Goal: Task Accomplishment & Management: Manage account settings

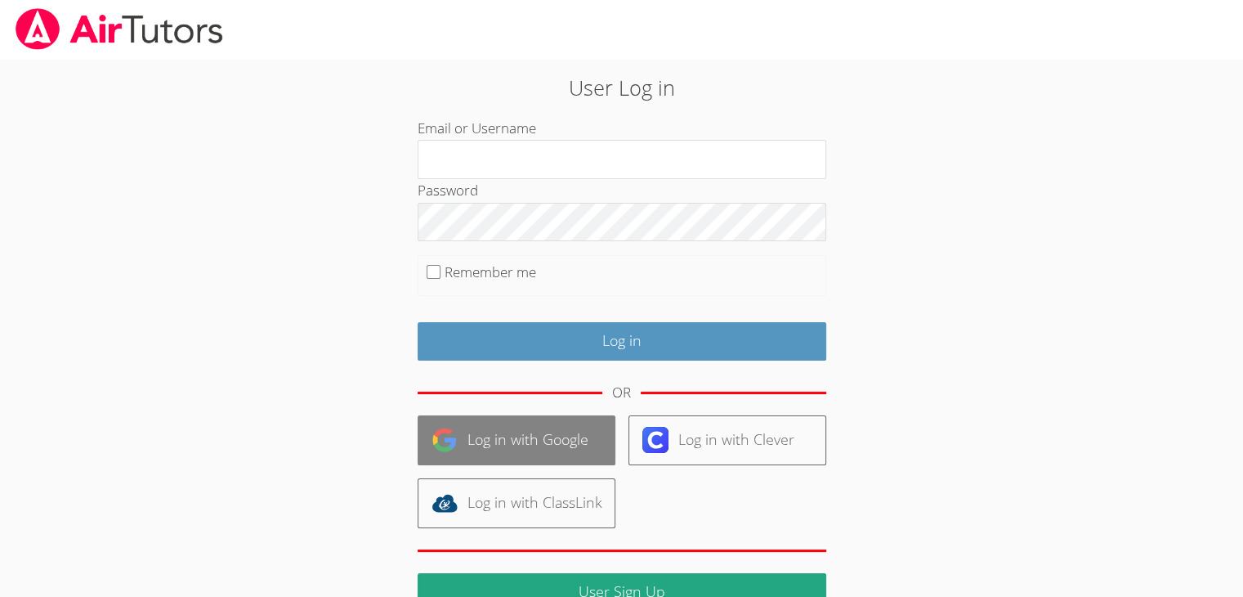
click at [528, 445] on link "Log in with Google" at bounding box center [517, 440] width 198 height 50
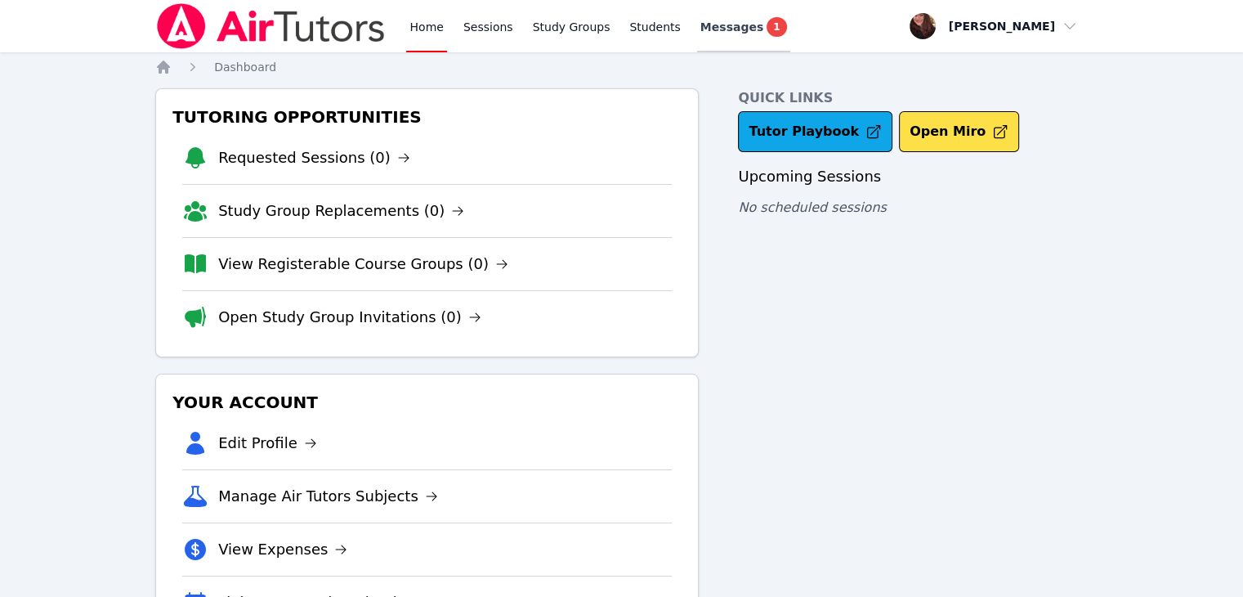
click at [713, 43] on link "Messages 1" at bounding box center [743, 26] width 93 height 52
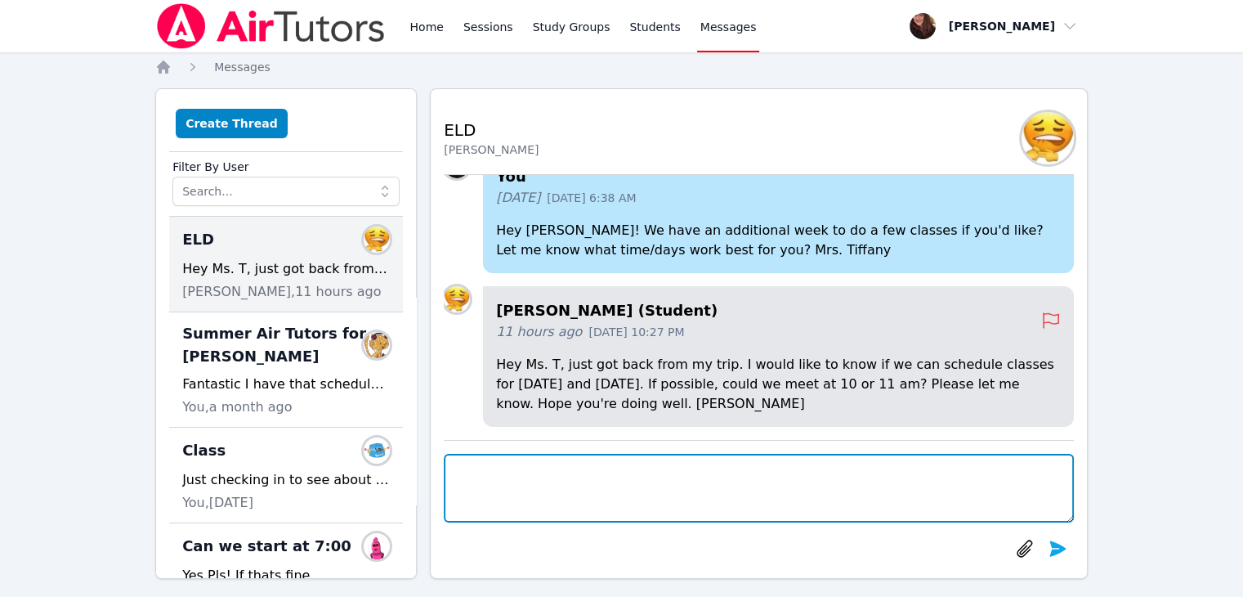
click at [690, 477] on textarea at bounding box center [759, 488] width 630 height 69
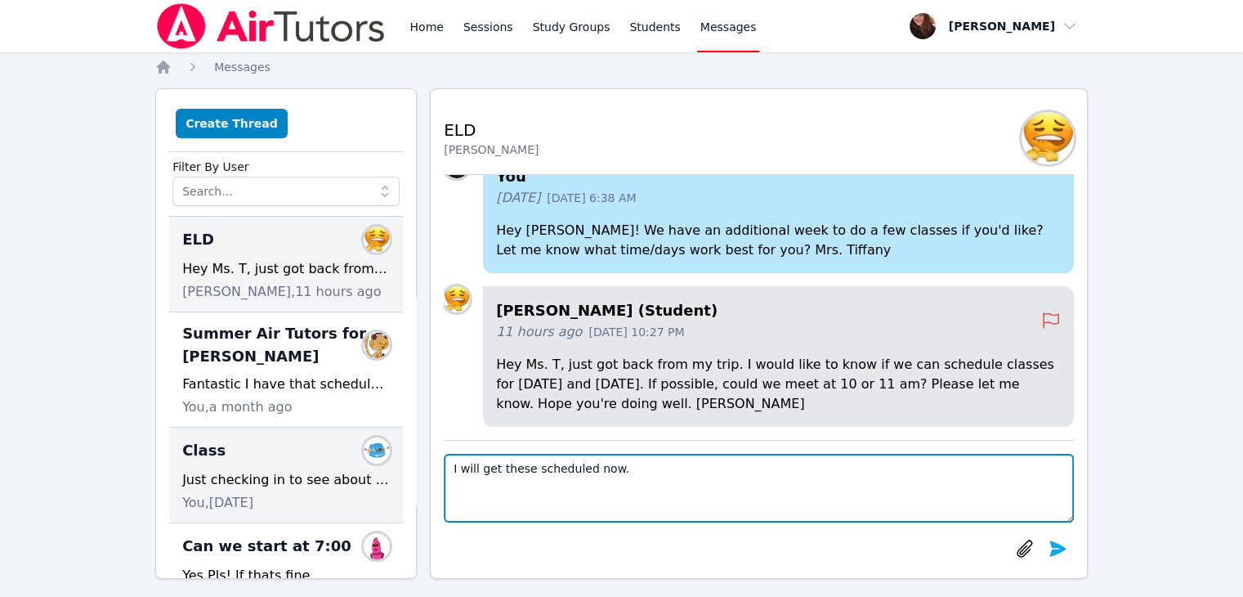
drag, startPoint x: 654, startPoint y: 456, endPoint x: 280, endPoint y: 459, distance: 374.4
click at [280, 459] on div "Create Thread Filter By User ELD Members Hey Ms. T, just got back from my trip.…" at bounding box center [621, 333] width 933 height 490
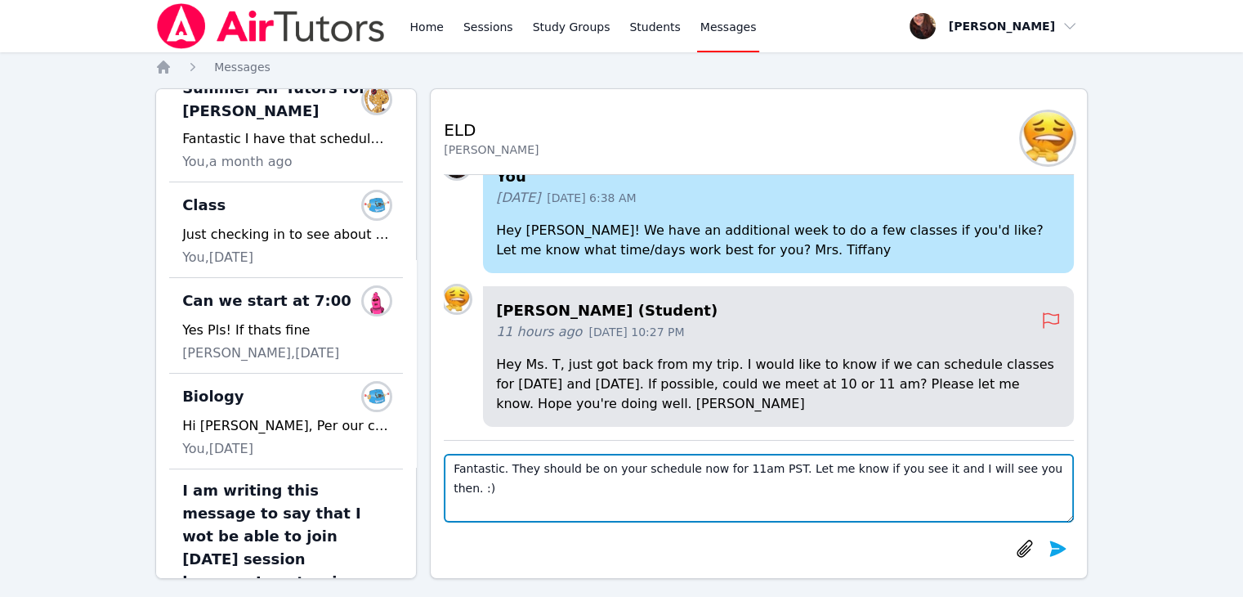
scroll to position [20, 0]
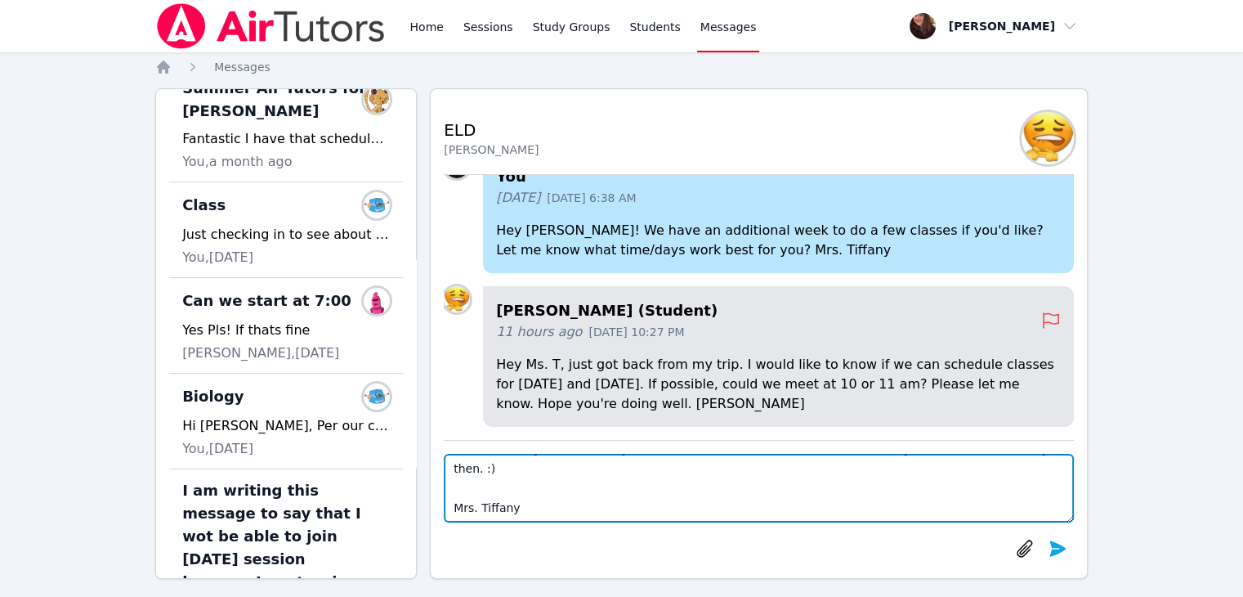
type textarea "Fantastic. They should be on your schedule now for 11am PST. Let me know if you…"
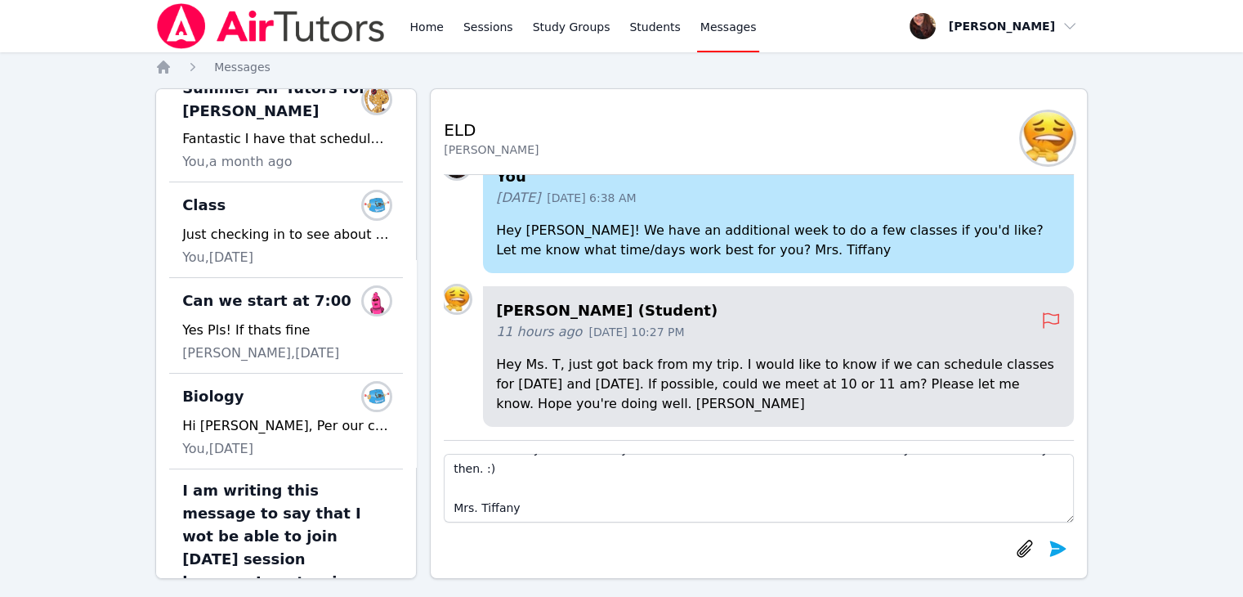
click at [1068, 534] on div at bounding box center [1041, 548] width 65 height 33
click at [1068, 547] on button "submit" at bounding box center [1057, 548] width 33 height 33
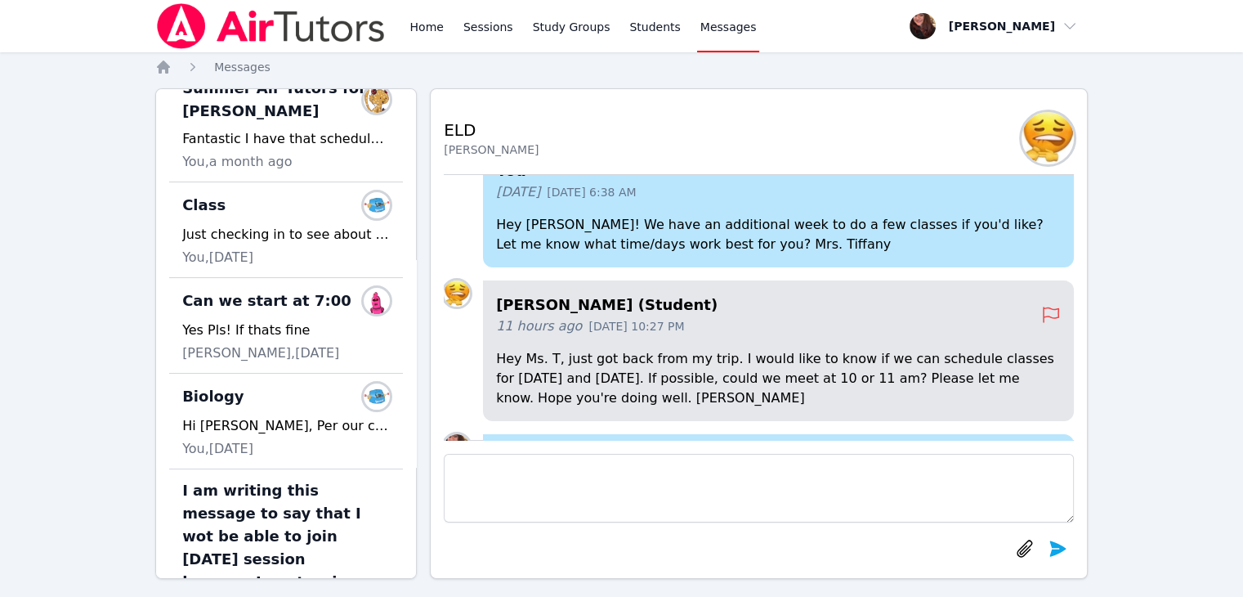
scroll to position [-245, 0]
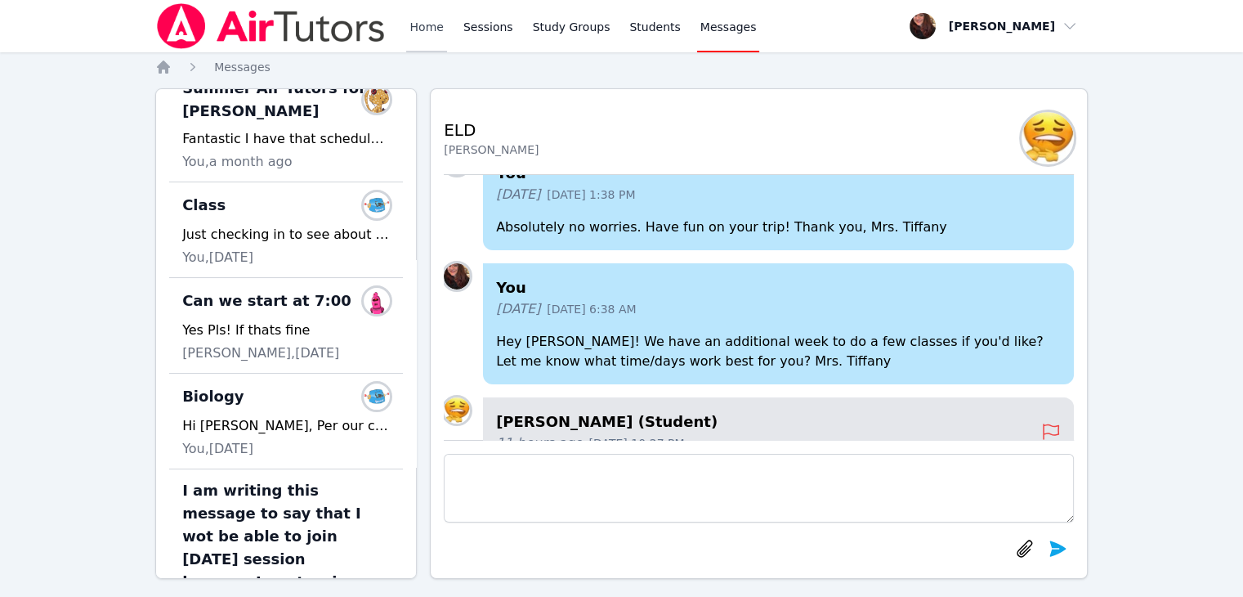
click at [427, 30] on link "Home" at bounding box center [426, 26] width 40 height 52
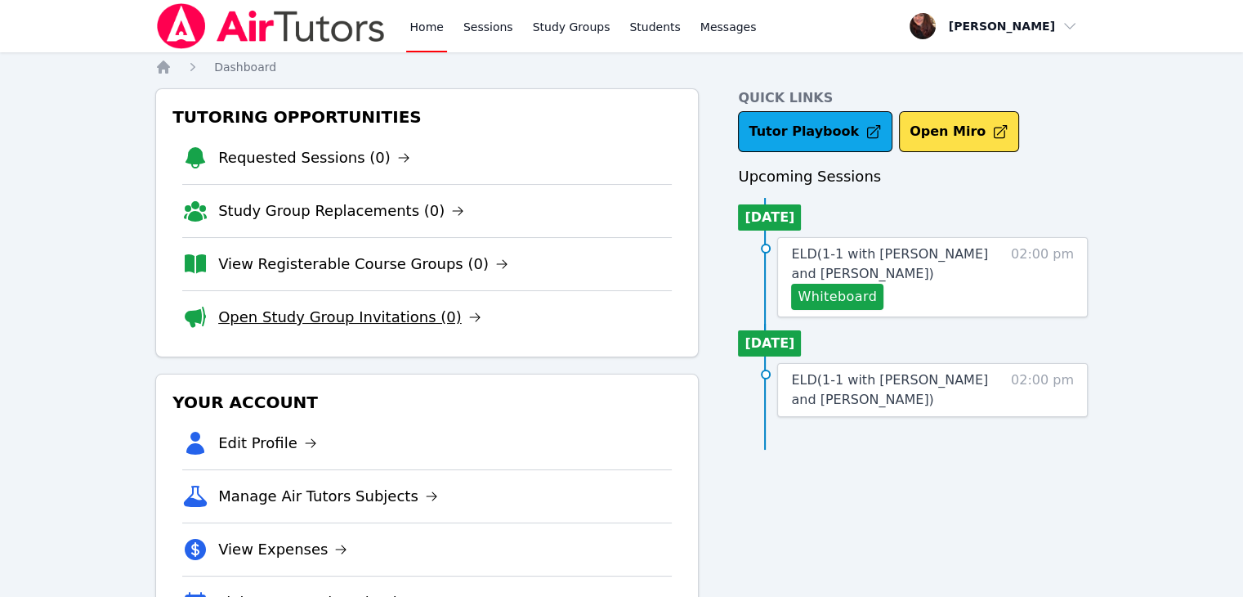
click at [350, 320] on link "Open Study Group Invitations (0)" at bounding box center [349, 317] width 263 height 23
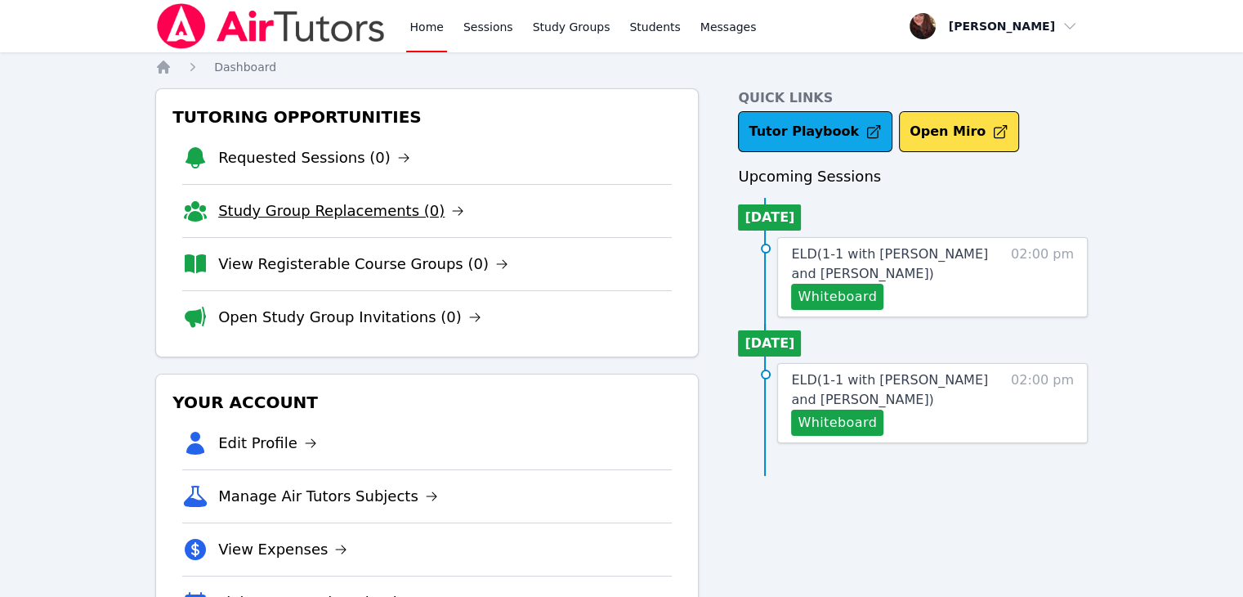
click at [333, 211] on link "Study Group Replacements (0)" at bounding box center [341, 210] width 246 height 23
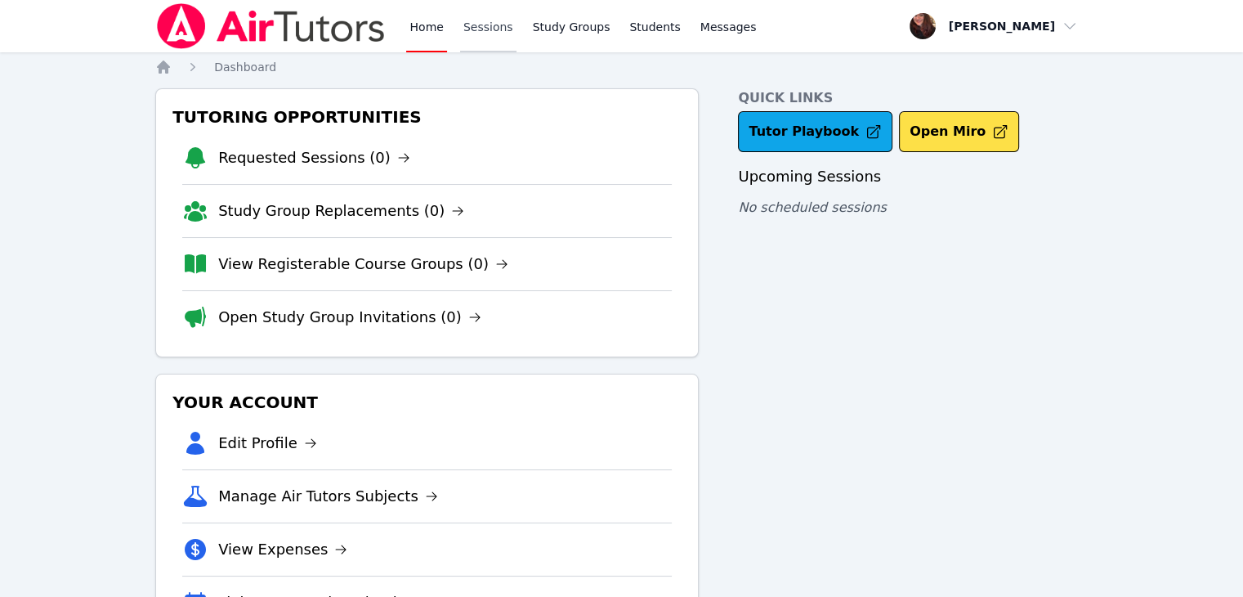
click at [500, 29] on link "Sessions" at bounding box center [488, 26] width 56 height 52
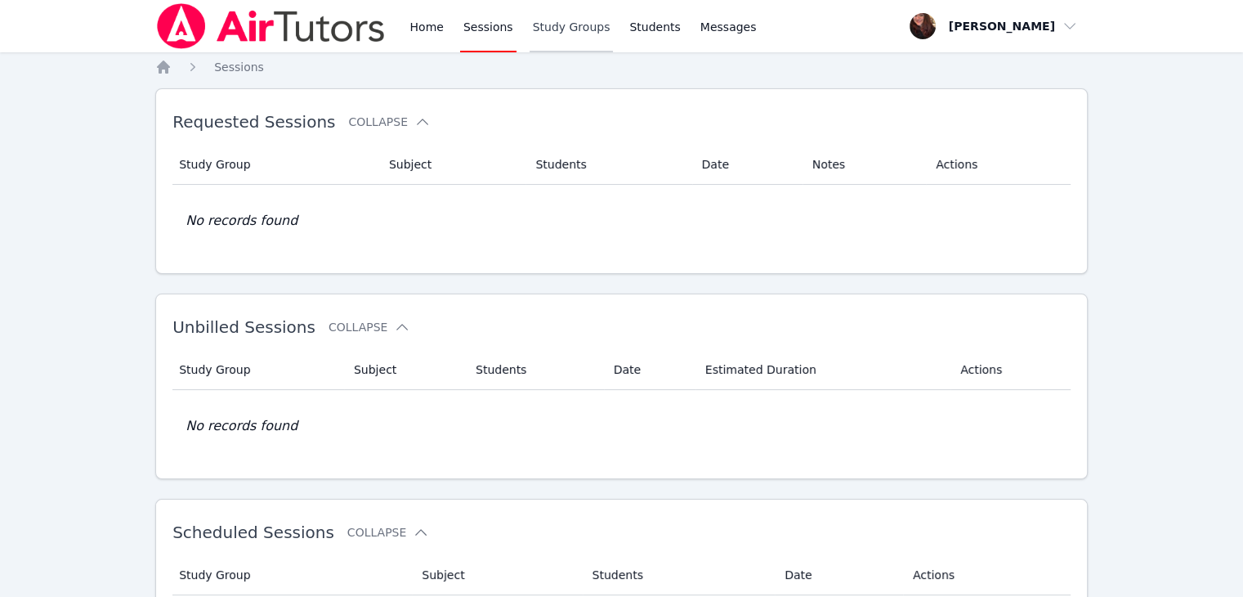
click at [582, 32] on link "Study Groups" at bounding box center [572, 26] width 84 height 52
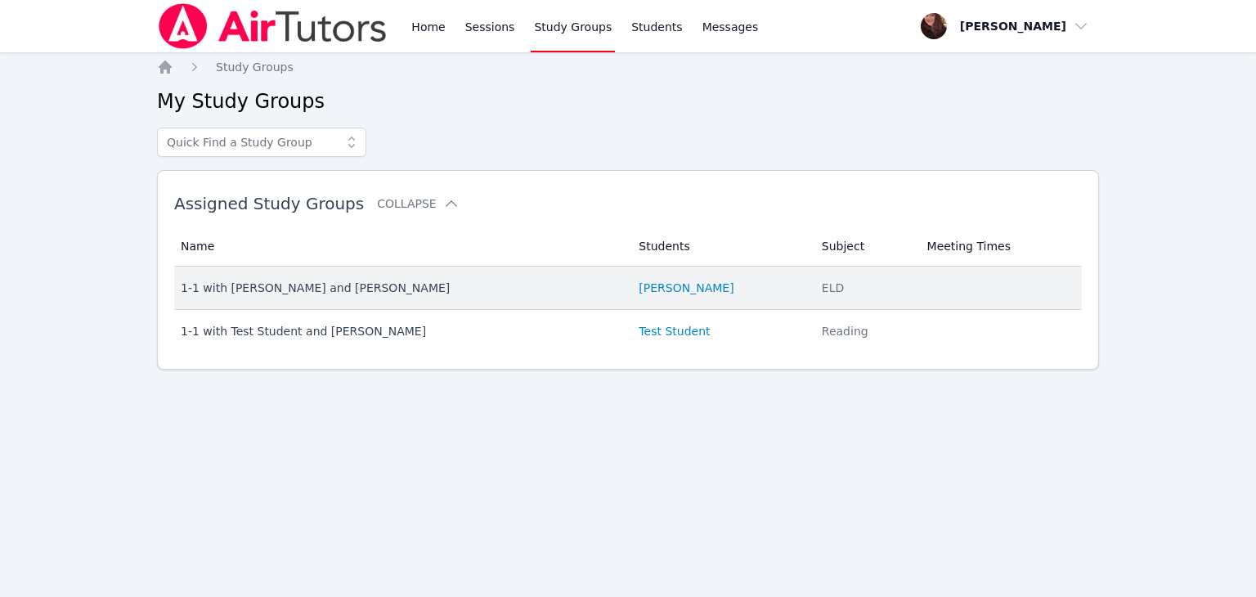
click at [405, 292] on div "1-1 with Jason Aguinada and Tiffany Gates" at bounding box center [400, 288] width 438 height 16
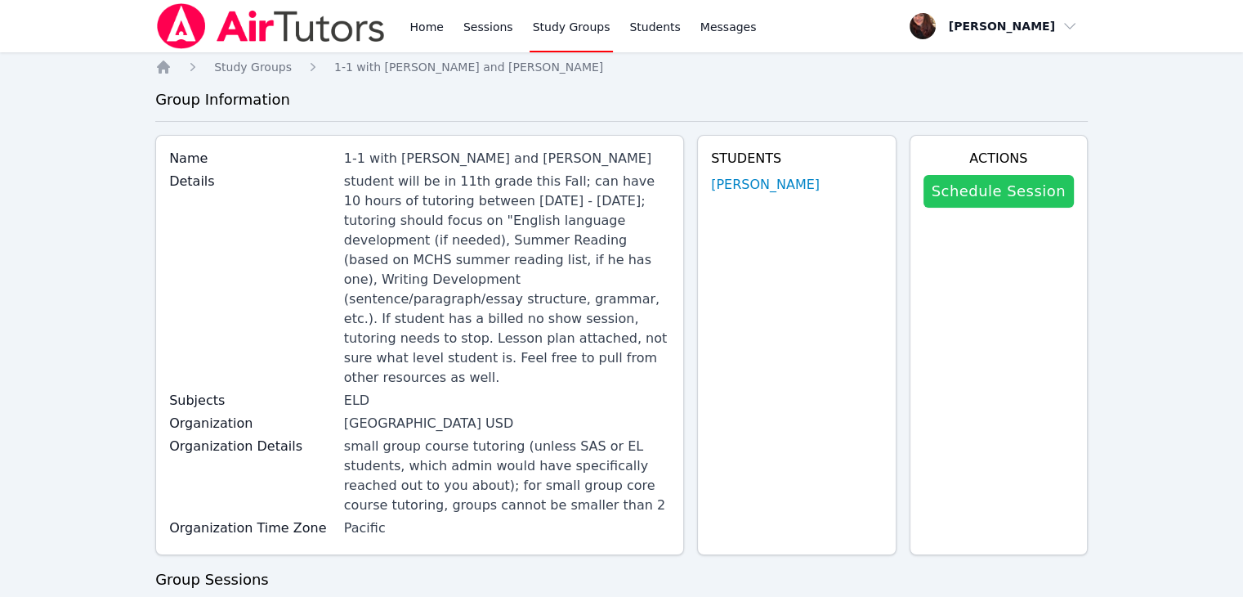
click at [1032, 197] on link "Schedule Session" at bounding box center [999, 191] width 150 height 33
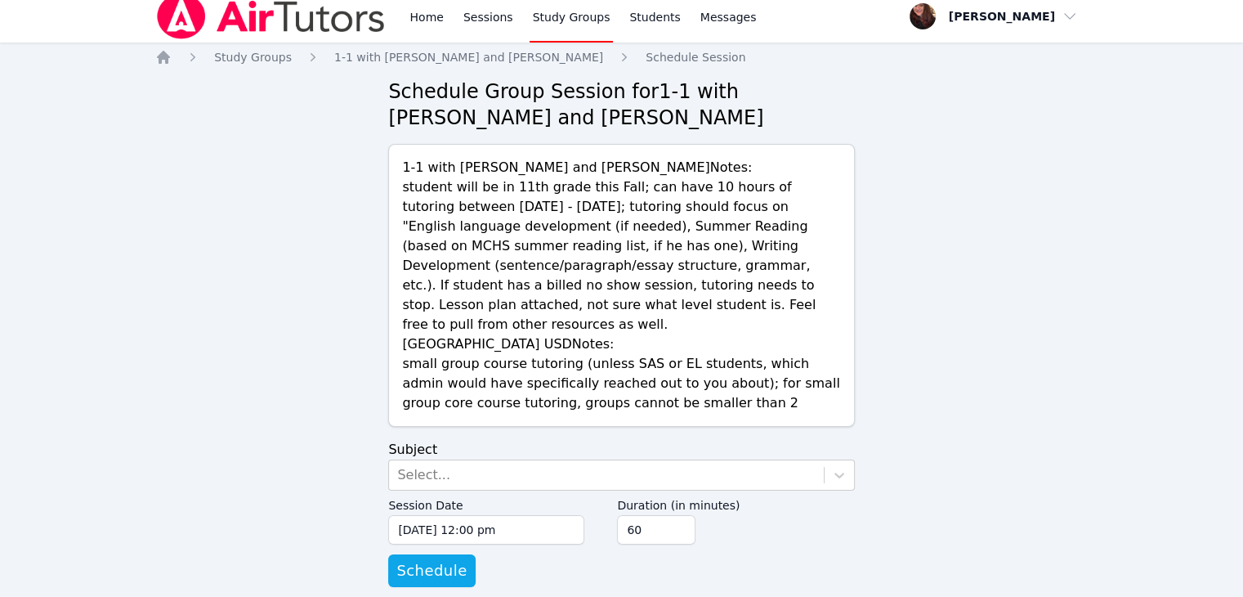
scroll to position [13, 0]
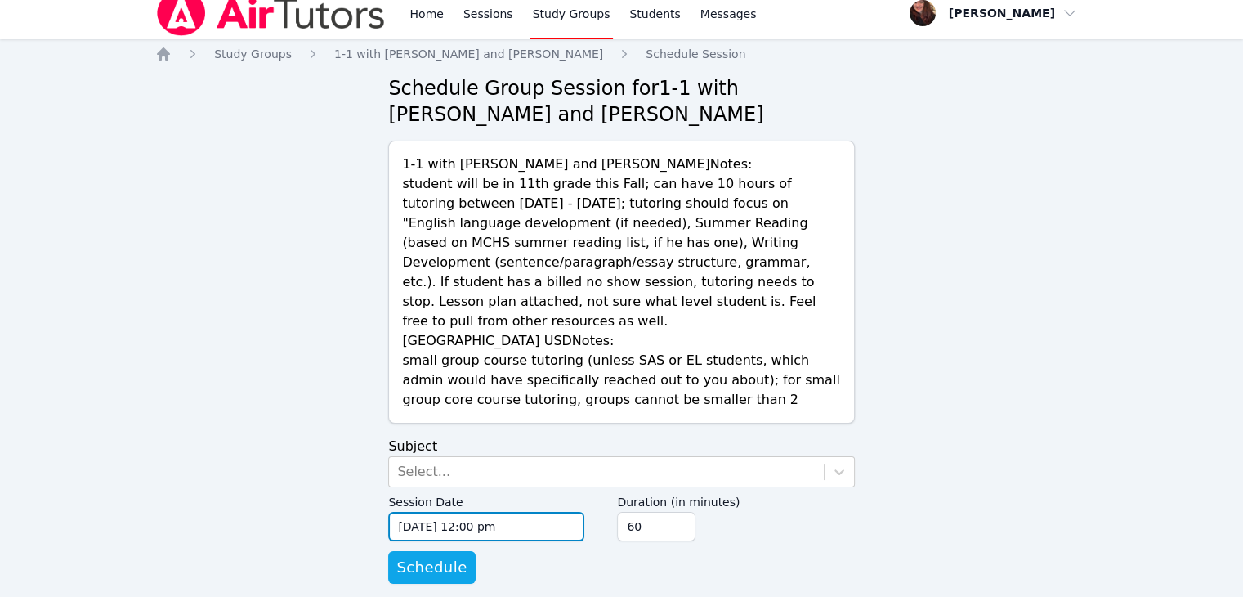
click at [513, 512] on input "08/13/2025 12:00 pm" at bounding box center [486, 526] width 196 height 29
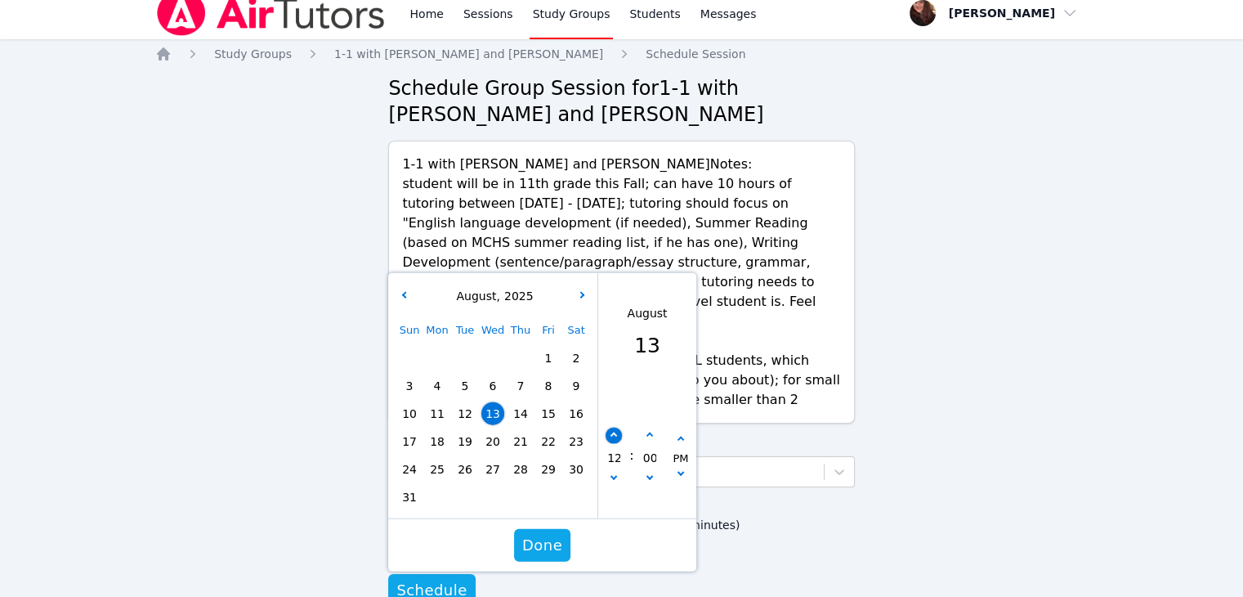
click at [612, 432] on icon "button" at bounding box center [614, 435] width 7 height 7
type input "08/13/2025 01:00 pm"
type input "01"
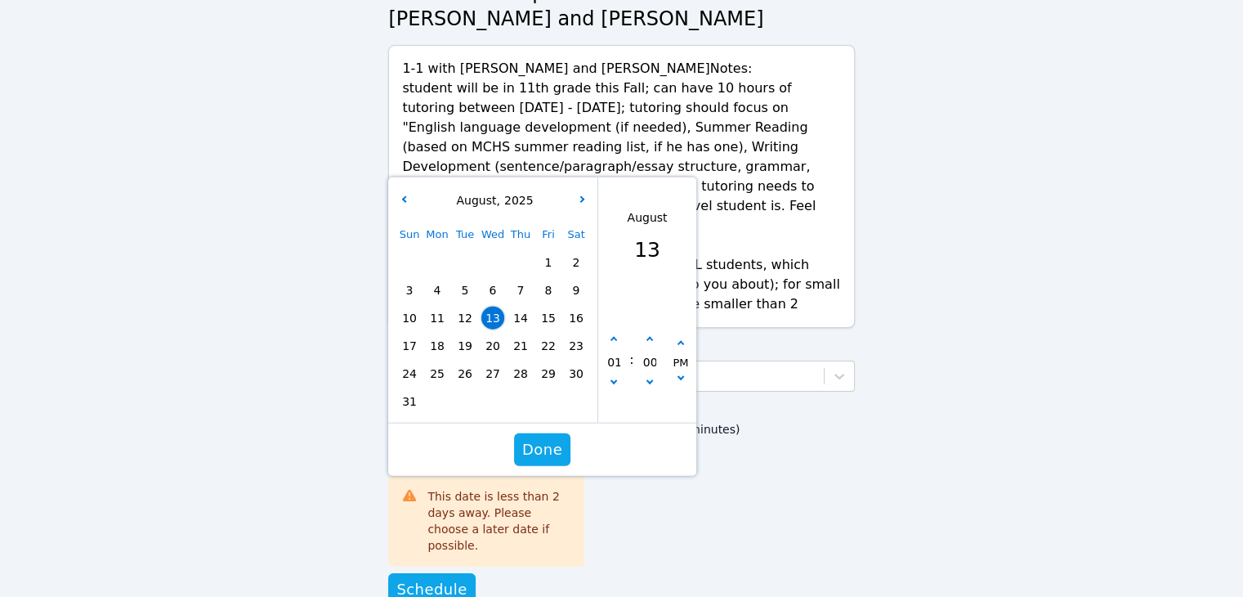
scroll to position [114, 0]
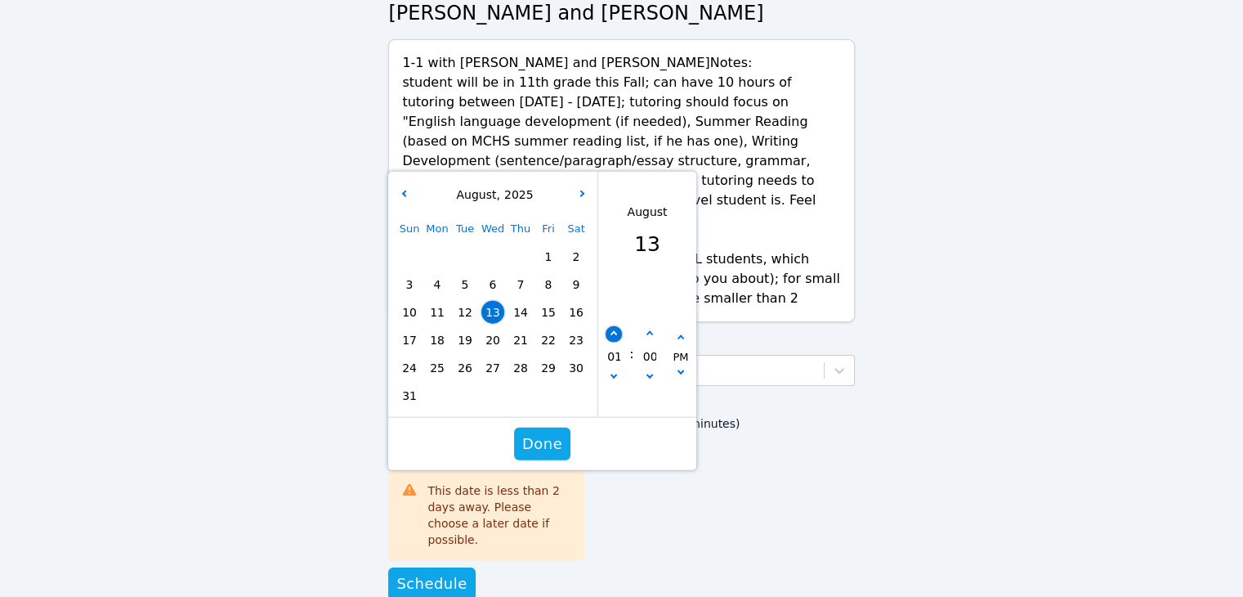
click at [617, 325] on button "button" at bounding box center [614, 333] width 16 height 16
type input "08/13/2025 02:00 pm"
type input "02"
click at [545, 432] on span "Done" at bounding box center [542, 443] width 40 height 23
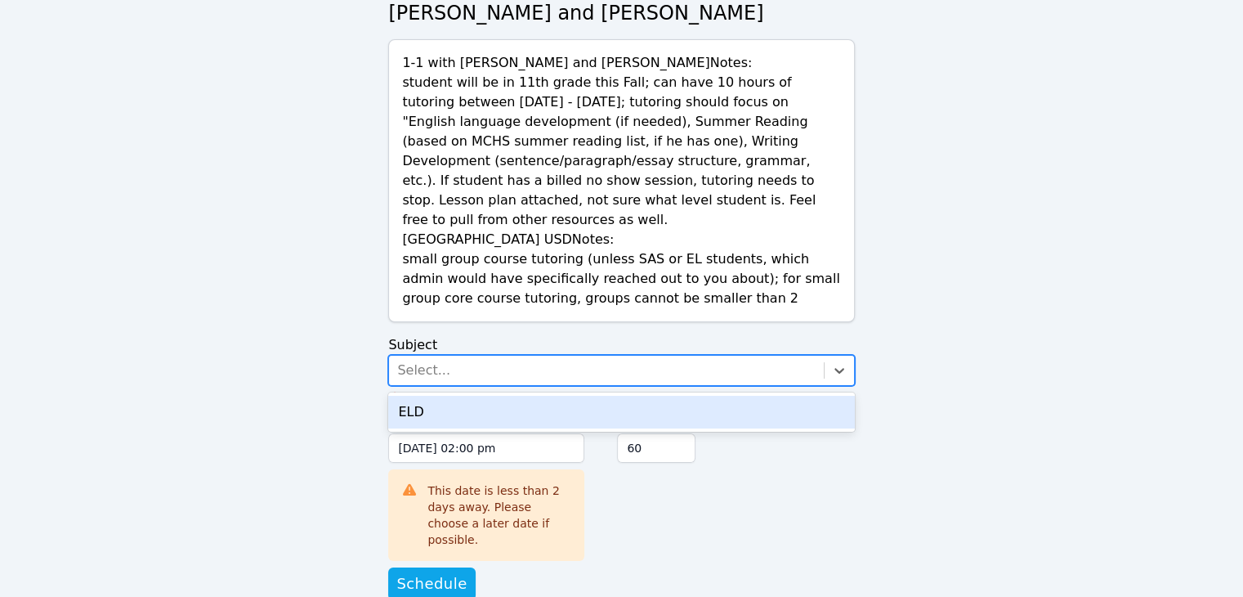
click at [494, 356] on div "Select..." at bounding box center [606, 370] width 434 height 29
click at [477, 396] on div "ELD" at bounding box center [621, 412] width 466 height 33
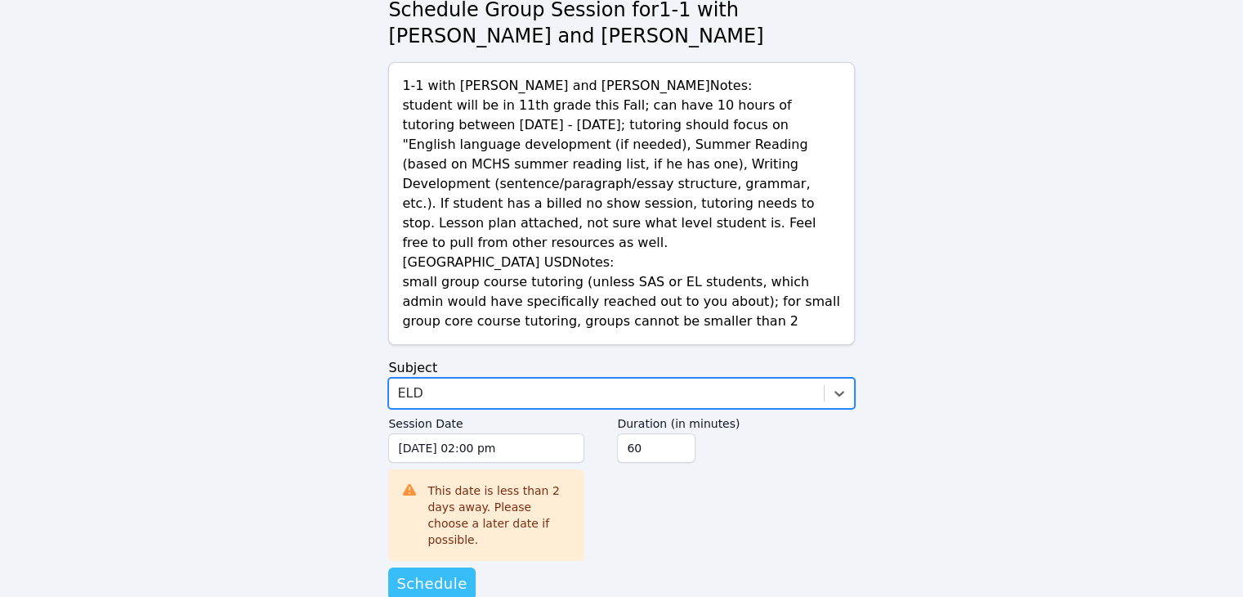
click at [432, 572] on span "Schedule" at bounding box center [431, 583] width 70 height 23
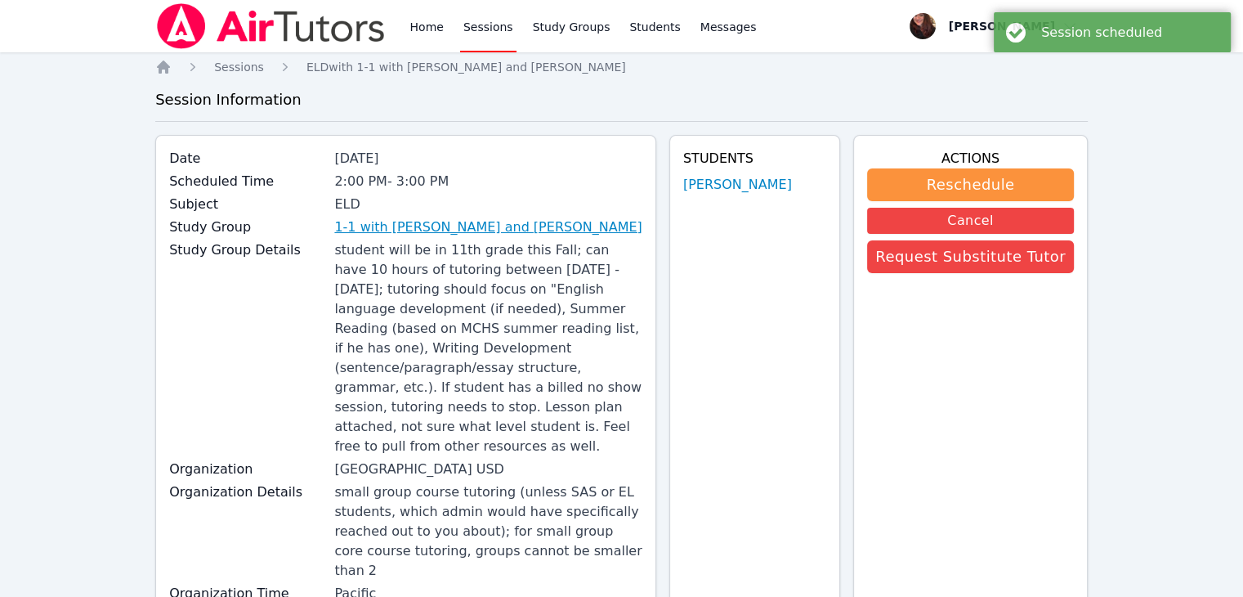
click at [458, 226] on link "1-1 with Jason Aguinada and Tiffany Gates" at bounding box center [487, 227] width 307 height 20
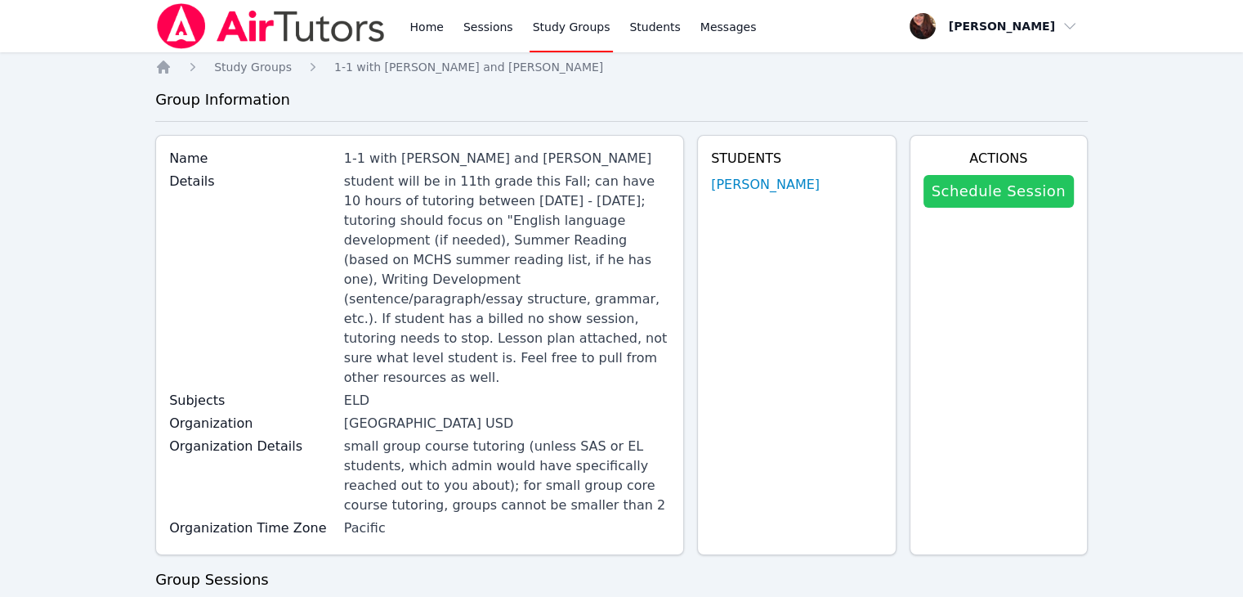
click at [1068, 180] on link "Schedule Session" at bounding box center [999, 191] width 150 height 33
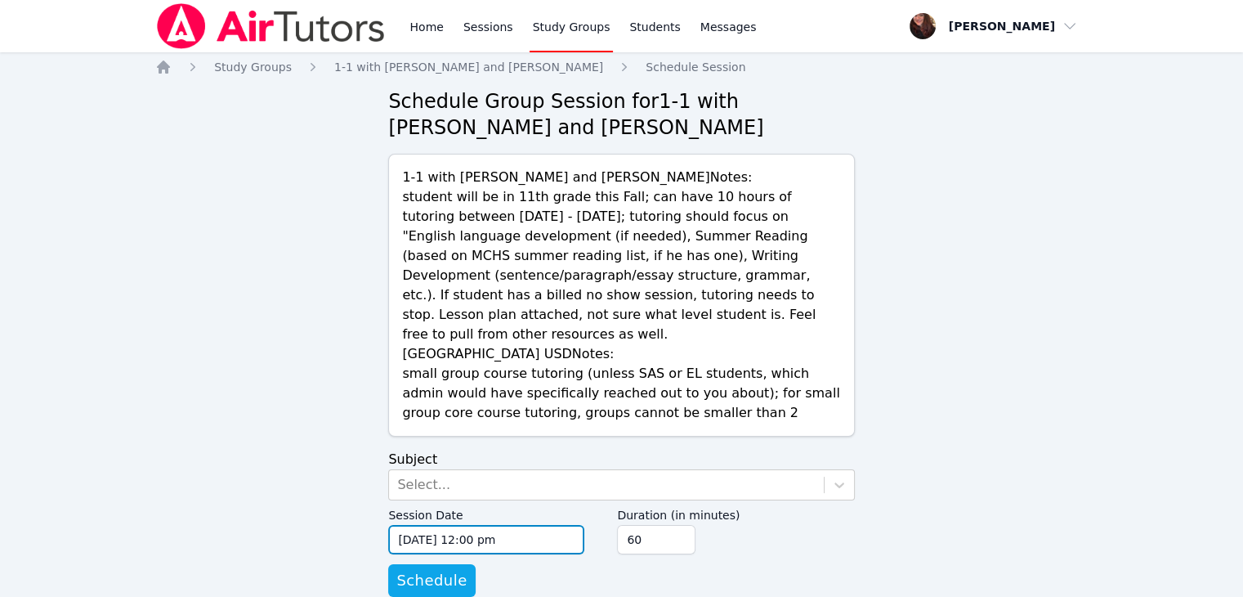
click at [523, 525] on input "08/13/2025 12:00 pm" at bounding box center [486, 539] width 196 height 29
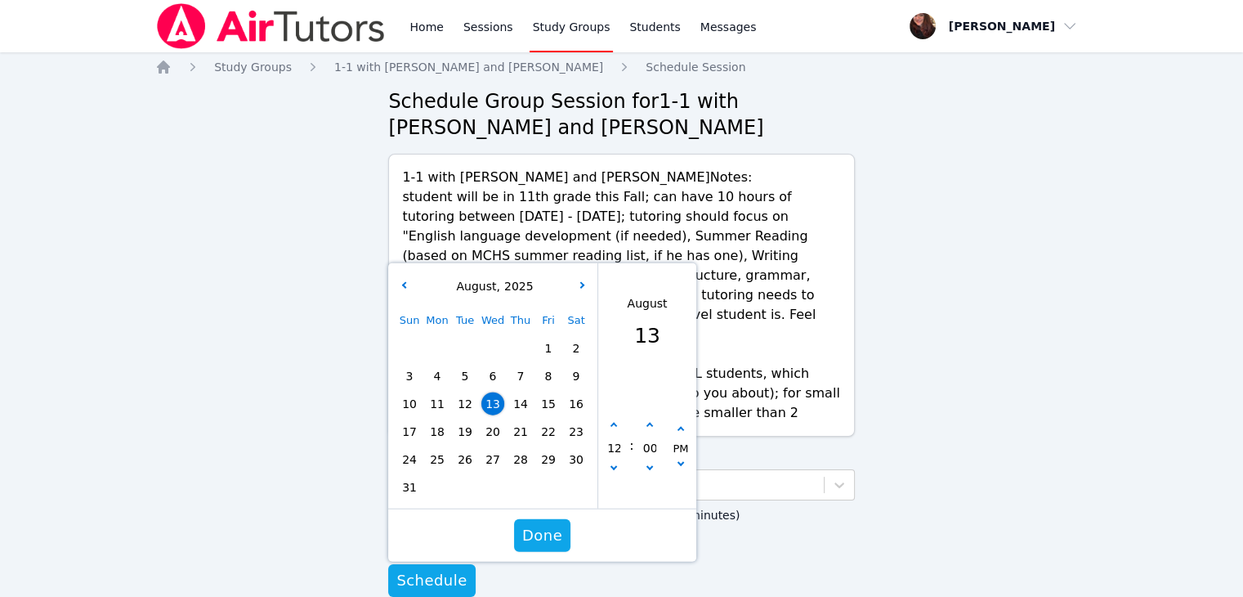
click at [523, 378] on div "Sun Mon Tue Wed Thu Fri Sat 1 2 3 4 5 6 7 8 9 10 11 12 13 14 15 16 17 18 19 20 …" at bounding box center [493, 404] width 195 height 195
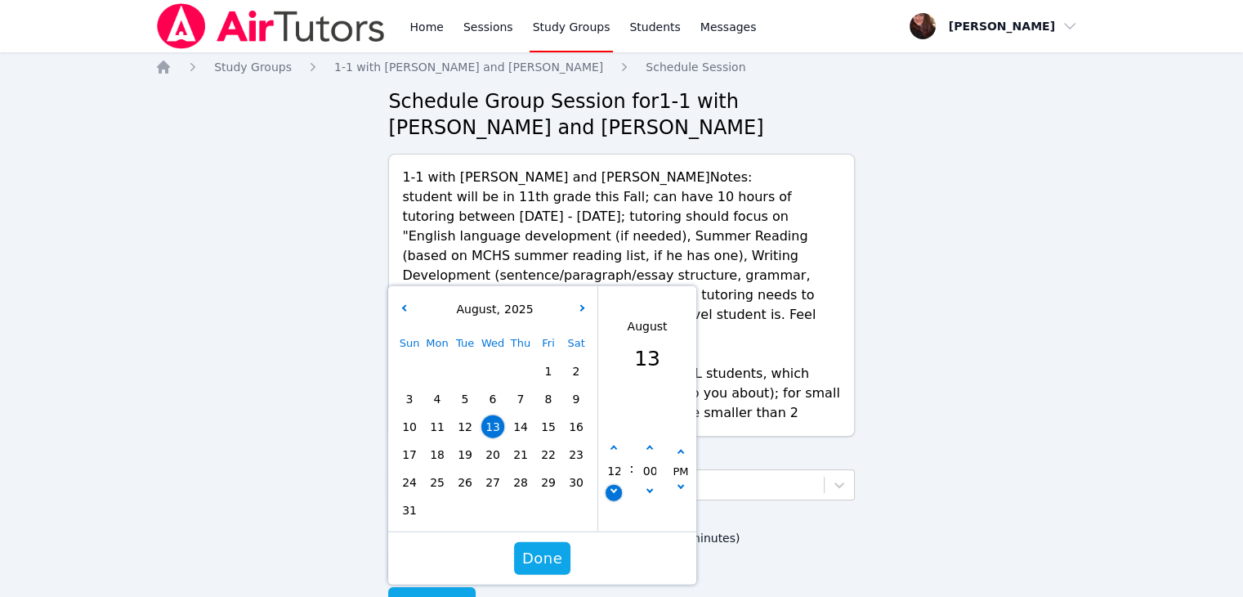
click at [608, 484] on button "button" at bounding box center [614, 492] width 16 height 16
type input "08/13/2025 11:00 am"
type input "11"
click at [608, 484] on button "button" at bounding box center [614, 492] width 16 height 16
type input "08/13/2025 10:00 am"
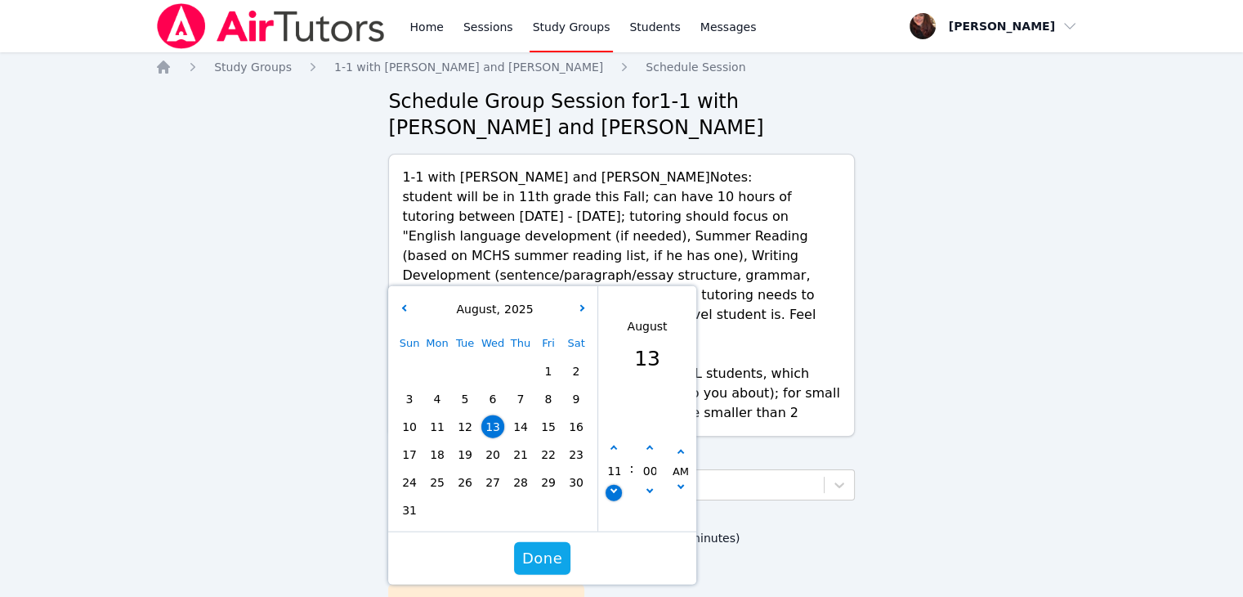
type input "10"
click at [615, 440] on button "button" at bounding box center [614, 448] width 16 height 16
type input "08/13/2025 11:00 am"
type input "11"
click at [615, 440] on button "button" at bounding box center [614, 448] width 16 height 16
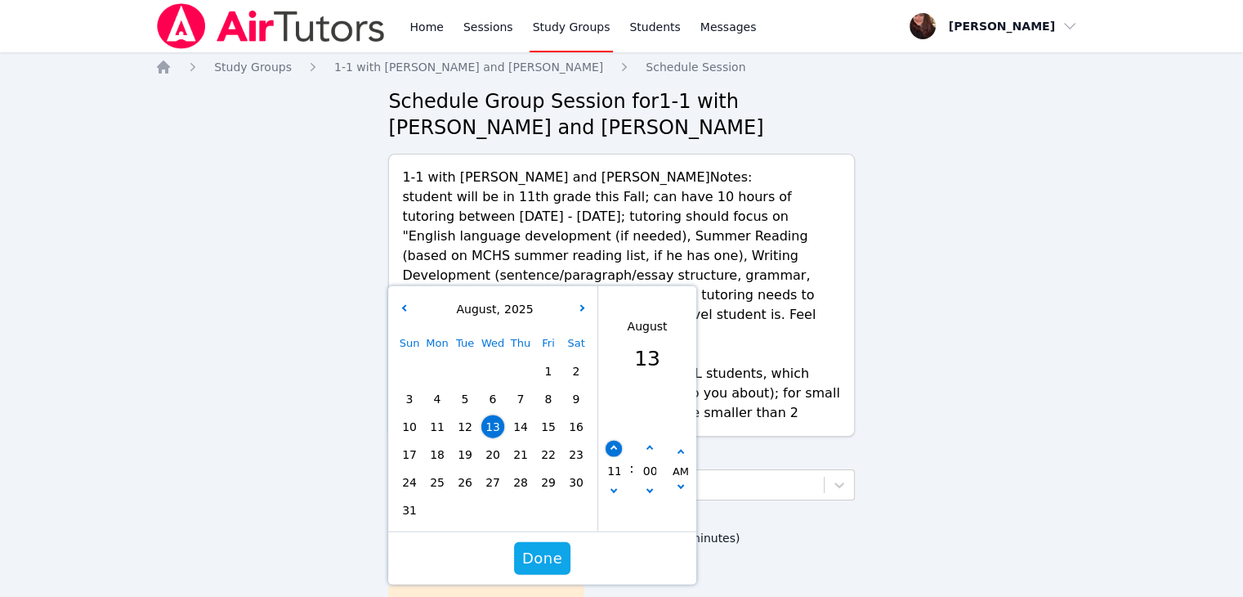
type input "08/13/2025 12:00 pm"
type input "12"
click at [615, 440] on button "button" at bounding box center [614, 448] width 16 height 16
type input "08/13/2025 01:00 pm"
type input "01"
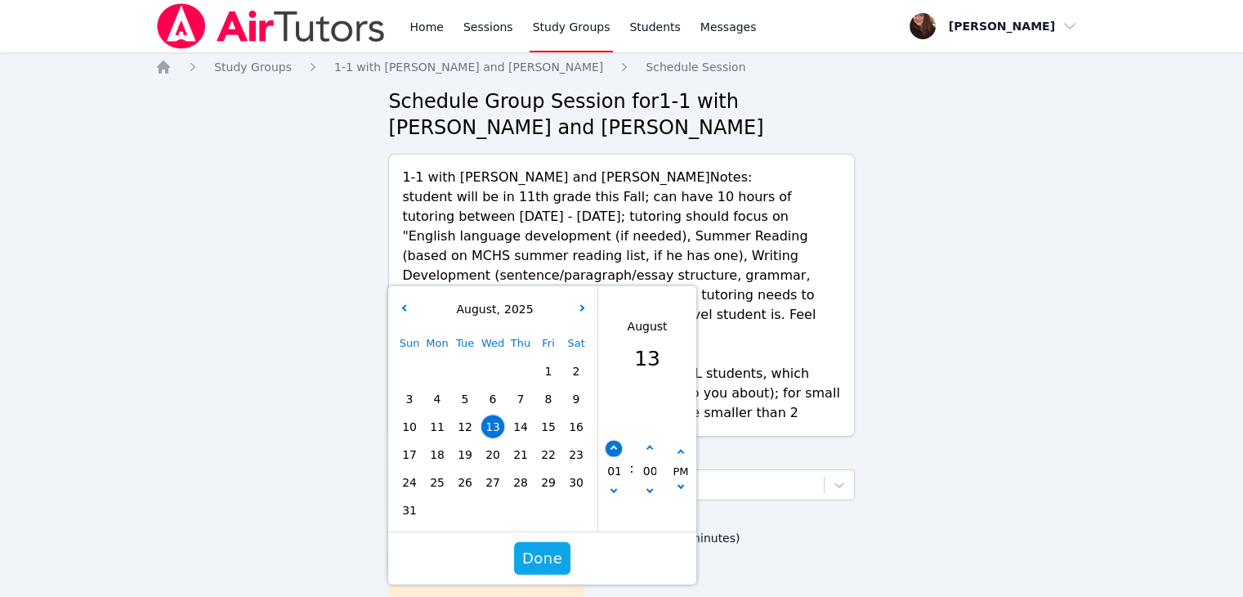
click at [615, 440] on button "button" at bounding box center [614, 448] width 16 height 16
type input "08/13/2025 02:00 pm"
type input "02"
click at [544, 547] on span "Done" at bounding box center [542, 558] width 40 height 23
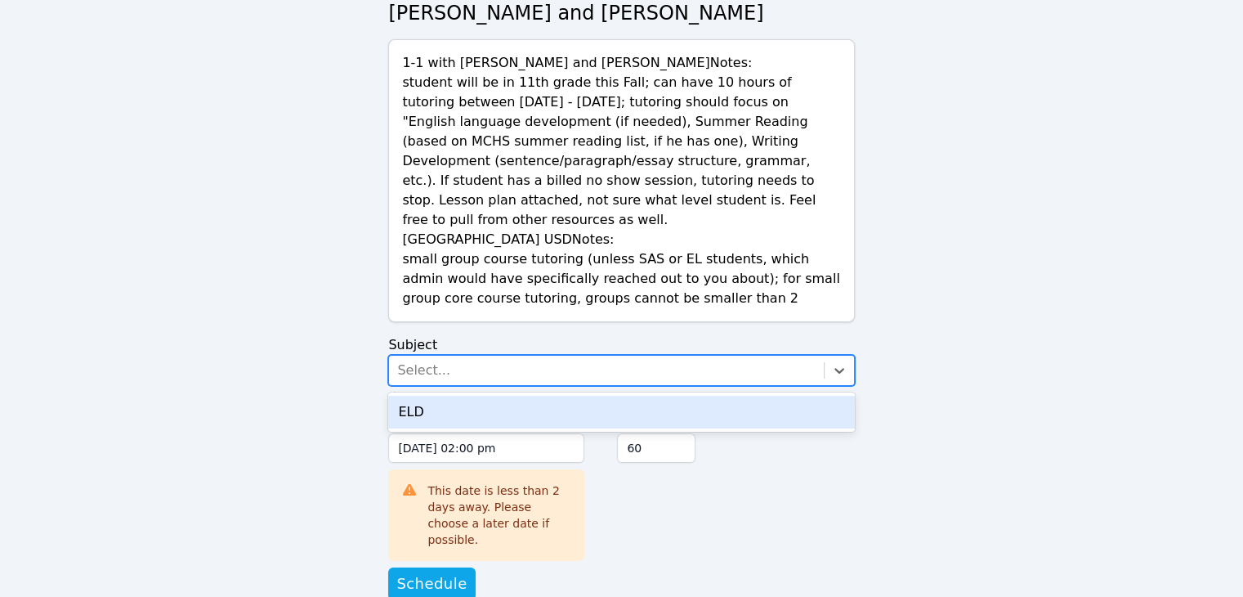
click at [546, 356] on div "Select..." at bounding box center [606, 370] width 434 height 29
click at [529, 402] on div "ELD" at bounding box center [621, 412] width 466 height 33
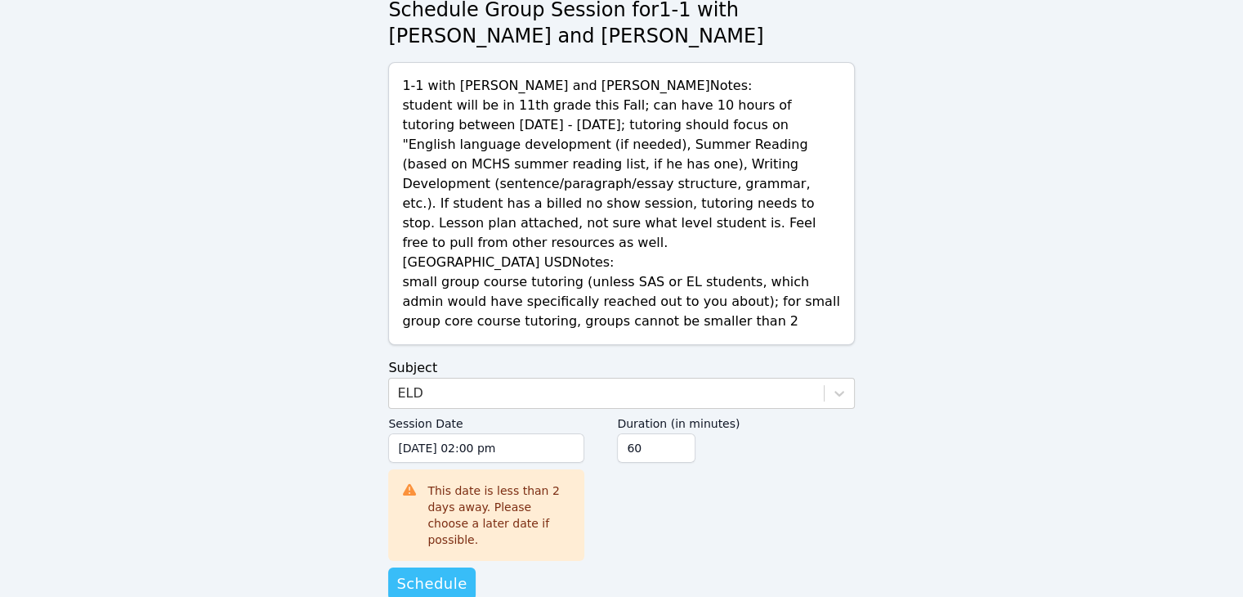
click at [428, 572] on span "Schedule" at bounding box center [431, 583] width 70 height 23
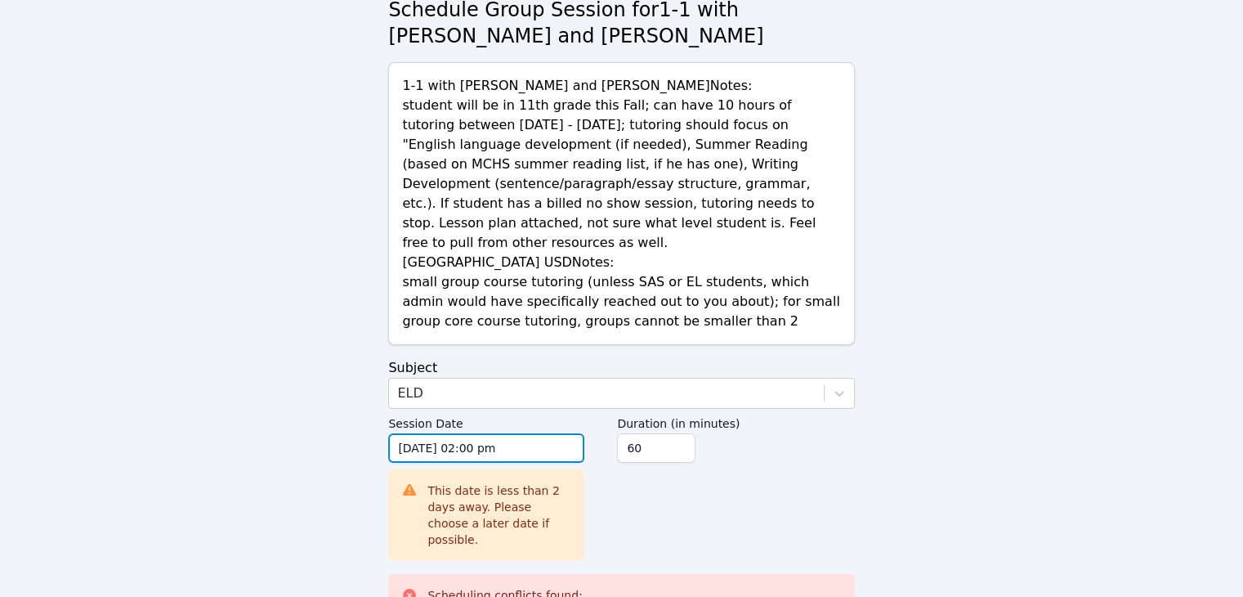
click at [454, 433] on input "08/13/2025 02:00 pm" at bounding box center [486, 447] width 196 height 29
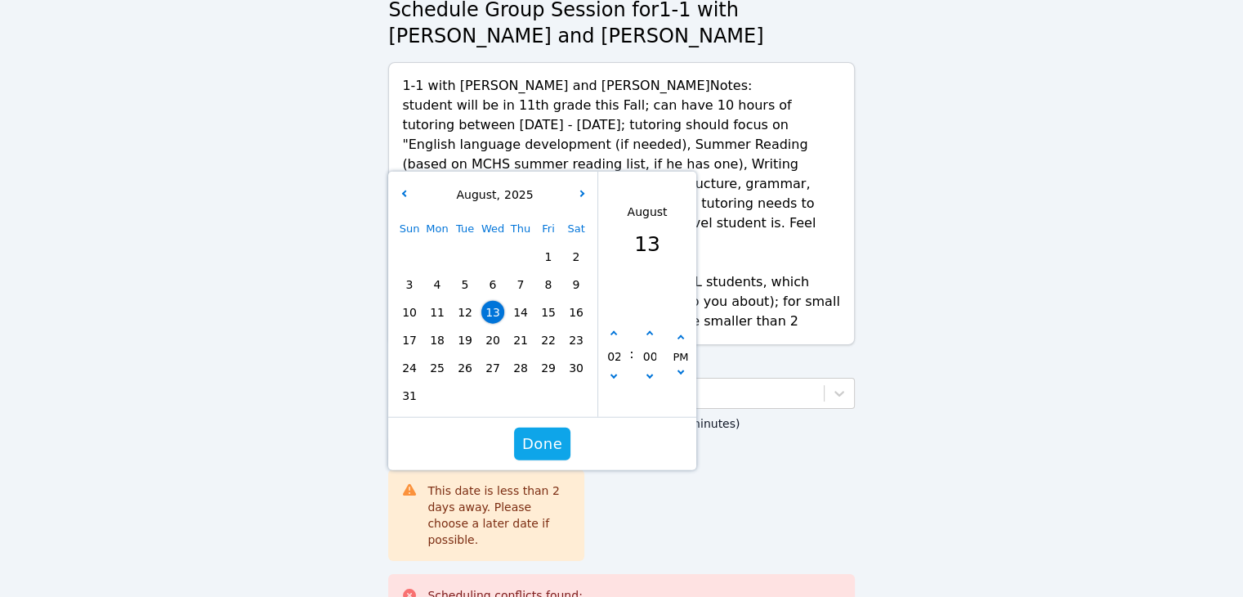
click at [519, 301] on span "14" at bounding box center [520, 312] width 23 height 23
type input "08/14/2025 02:00 pm"
click at [543, 432] on span "Done" at bounding box center [542, 443] width 40 height 23
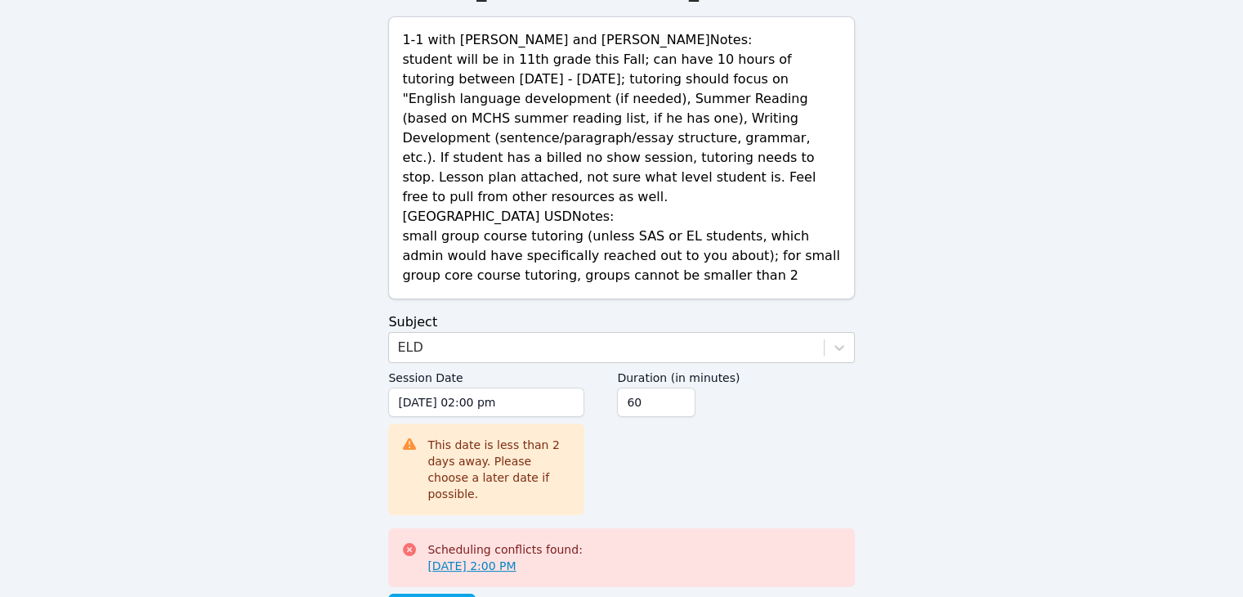
scroll to position [163, 0]
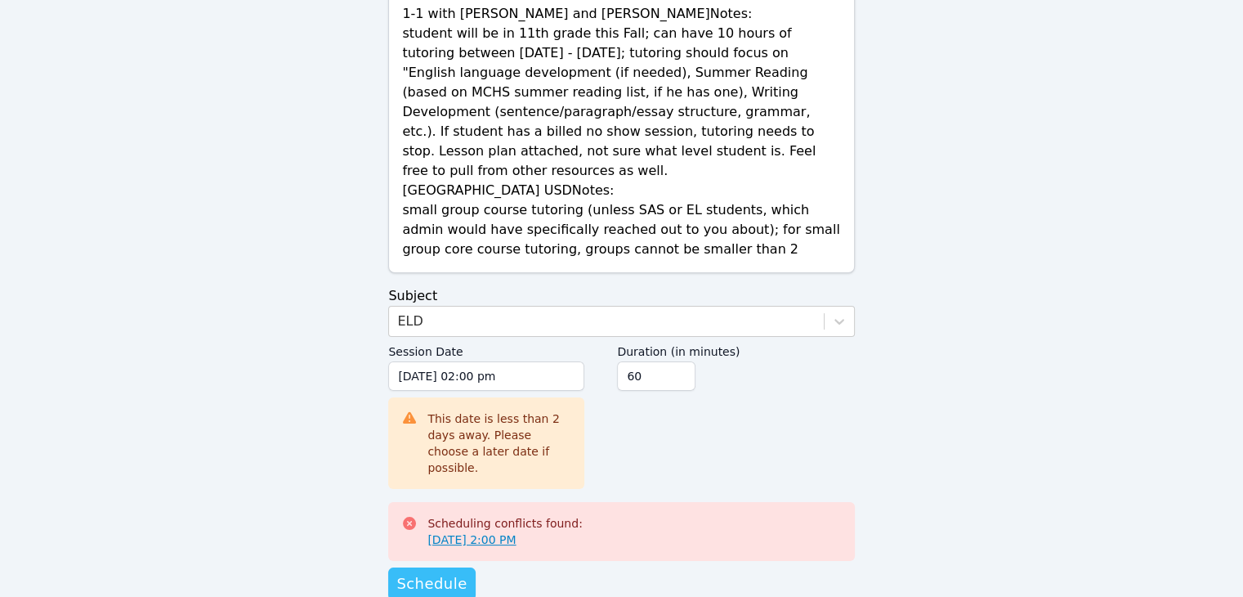
click at [454, 572] on span "Schedule" at bounding box center [431, 583] width 70 height 23
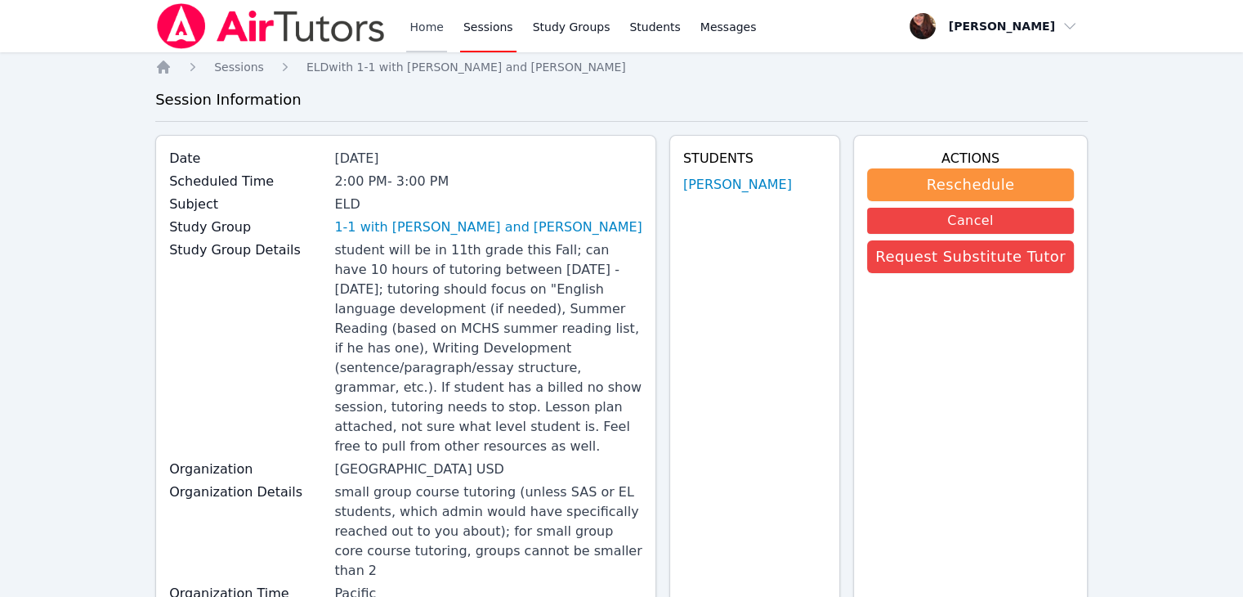
click at [416, 22] on link "Home" at bounding box center [426, 26] width 40 height 52
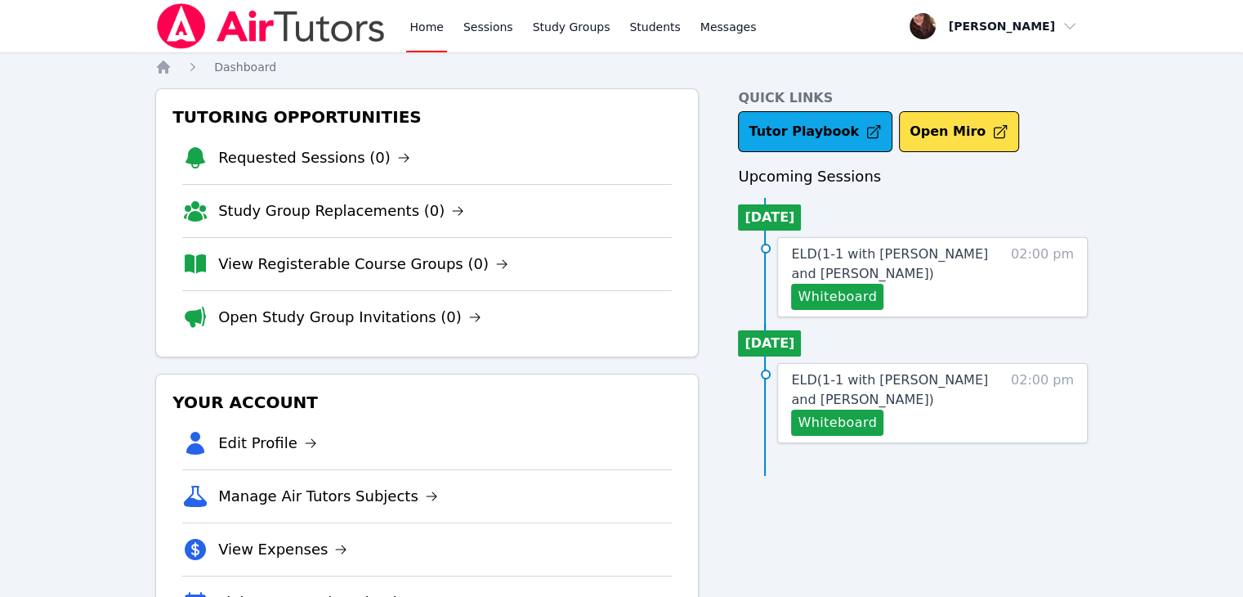
click at [324, 8] on img at bounding box center [270, 26] width 231 height 46
click at [500, 36] on link "Sessions" at bounding box center [488, 26] width 56 height 52
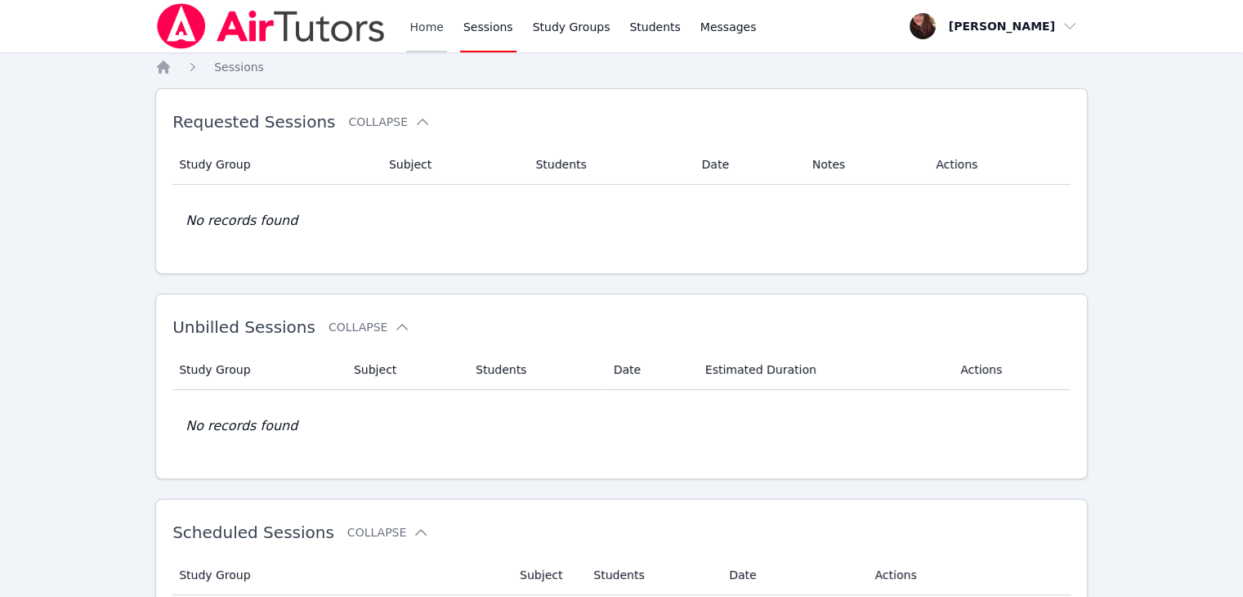
click at [435, 33] on link "Home" at bounding box center [426, 26] width 40 height 52
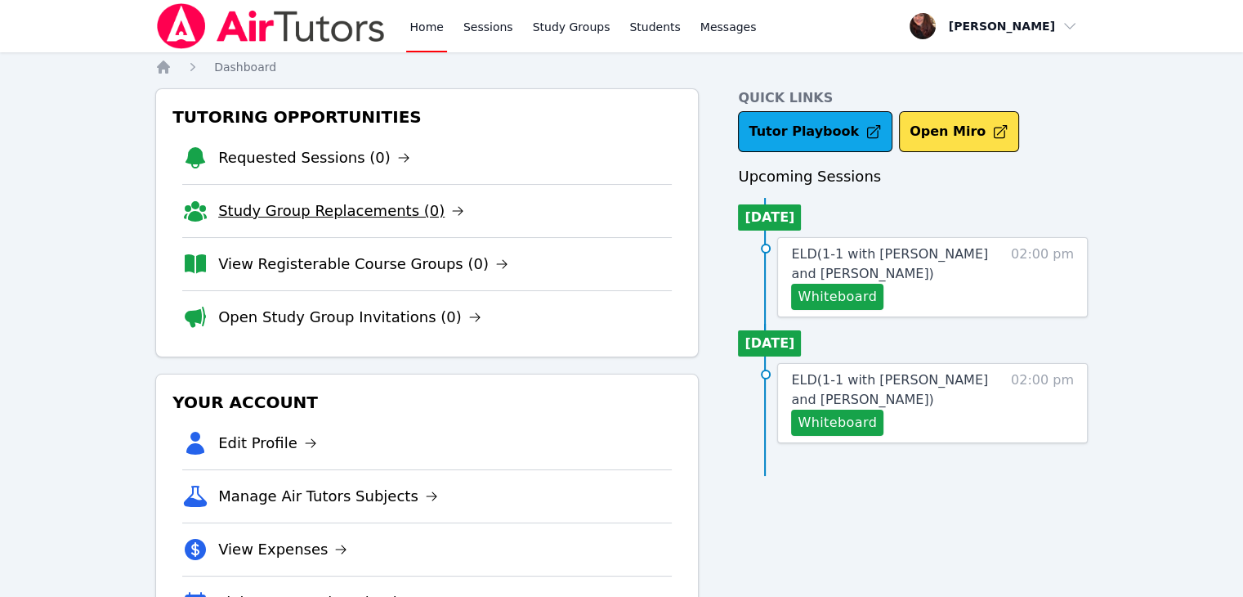
click at [353, 210] on link "Study Group Replacements (0)" at bounding box center [341, 210] width 246 height 23
drag, startPoint x: 0, startPoint y: 0, endPoint x: 493, endPoint y: 73, distance: 498.2
click at [493, 73] on nav "Home Dashboard" at bounding box center [621, 67] width 933 height 16
click at [388, 253] on link "View Registerable Course Groups (0)" at bounding box center [363, 264] width 290 height 23
click at [340, 323] on link "Open Study Group Invitations (0)" at bounding box center [349, 317] width 263 height 23
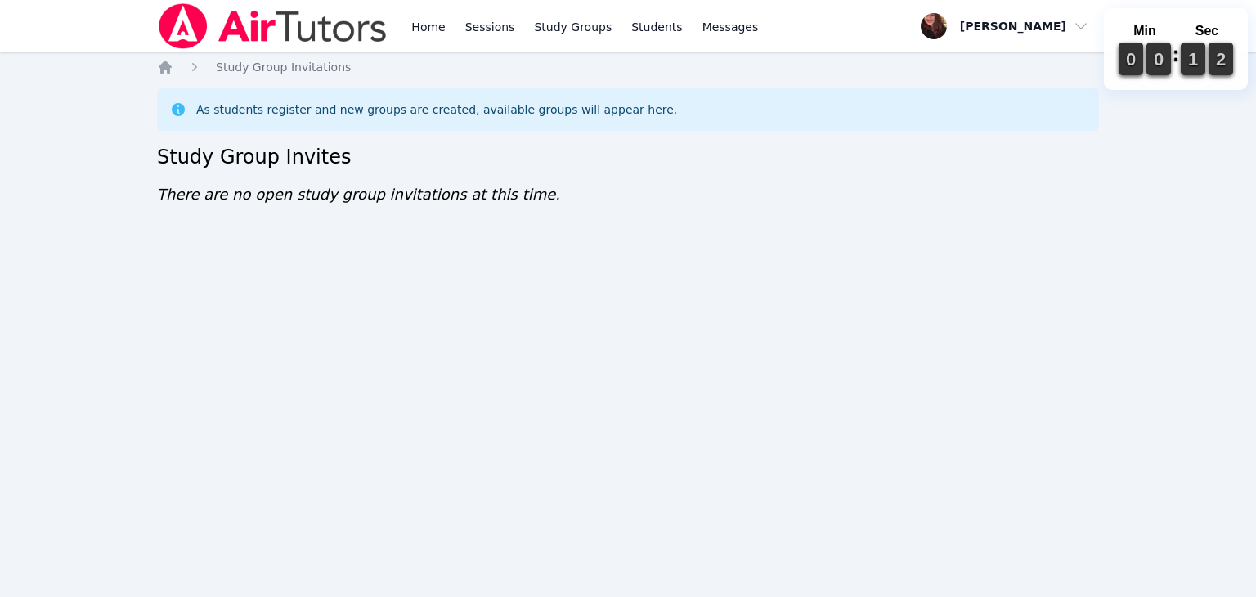
click at [312, 272] on div "Home Sessions Study Groups Students Messages Open user menu [PERSON_NAME] Le Op…" at bounding box center [628, 298] width 1256 height 597
